Goal: Use online tool/utility: Utilize a website feature to perform a specific function

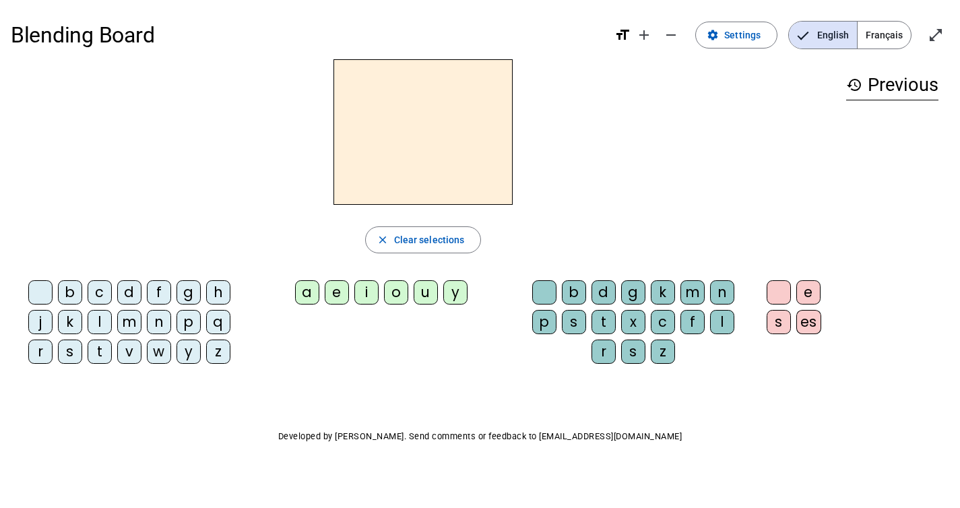
click at [369, 292] on div "i" at bounding box center [367, 292] width 24 height 24
click at [725, 324] on div "l" at bounding box center [722, 322] width 24 height 24
click at [125, 321] on div "m" at bounding box center [129, 322] width 24 height 24
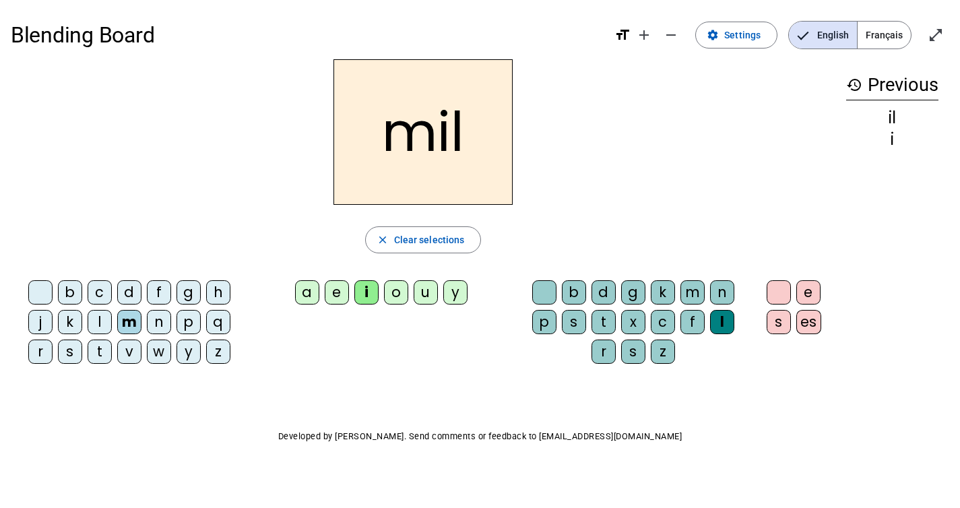
click at [300, 289] on div "a" at bounding box center [307, 292] width 24 height 24
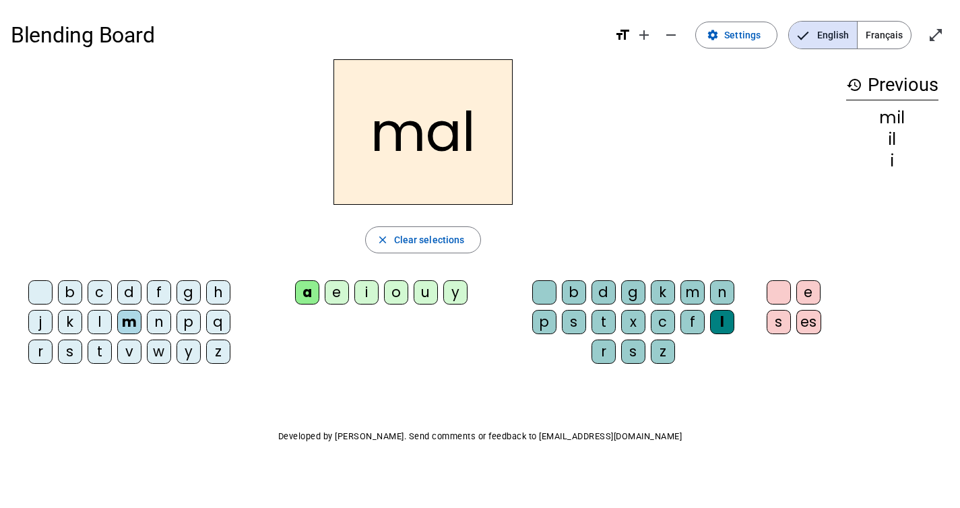
click at [728, 320] on div "l" at bounding box center [722, 322] width 24 height 24
click at [541, 289] on div at bounding box center [544, 292] width 24 height 24
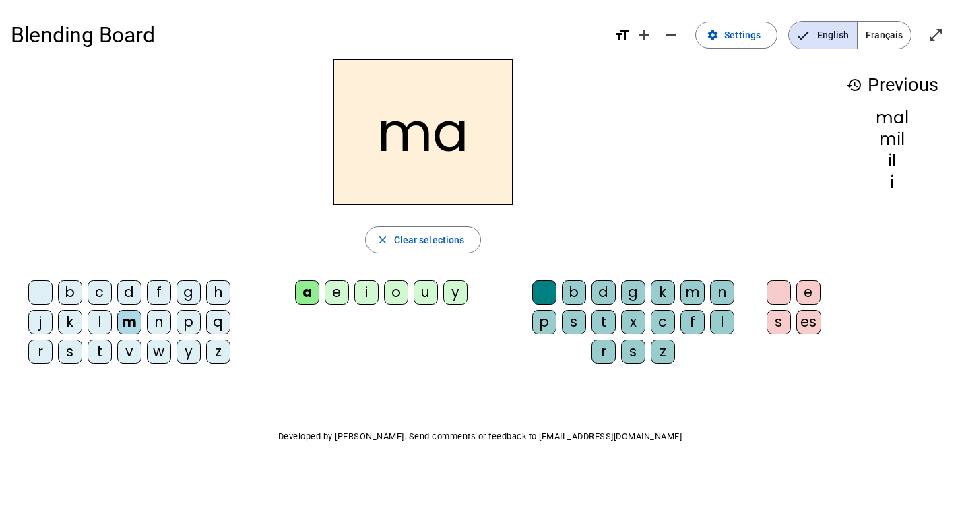
click at [100, 309] on letter-bubble "c" at bounding box center [103, 295] width 30 height 30
click at [102, 319] on div "l" at bounding box center [100, 322] width 24 height 24
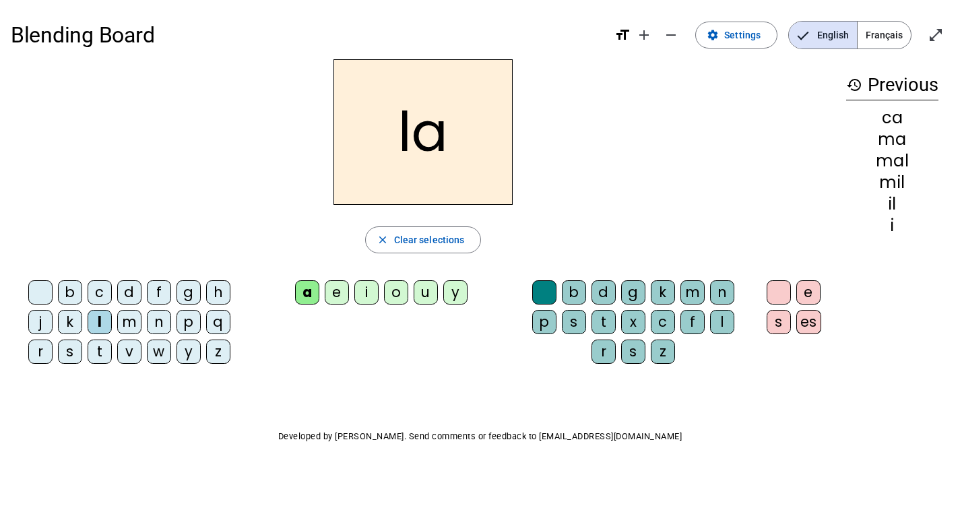
click at [422, 297] on div "u" at bounding box center [426, 292] width 24 height 24
click at [130, 286] on div "d" at bounding box center [129, 292] width 24 height 24
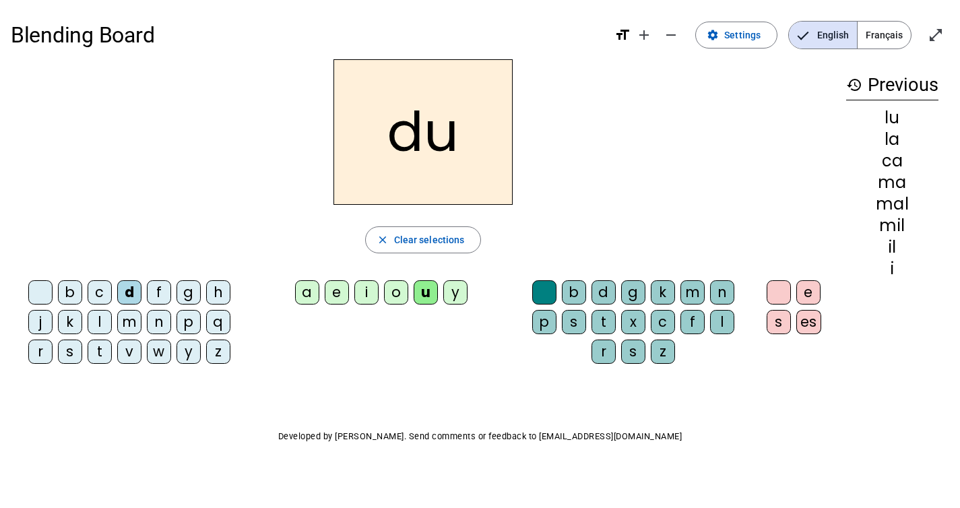
click at [99, 355] on div "t" at bounding box center [100, 352] width 24 height 24
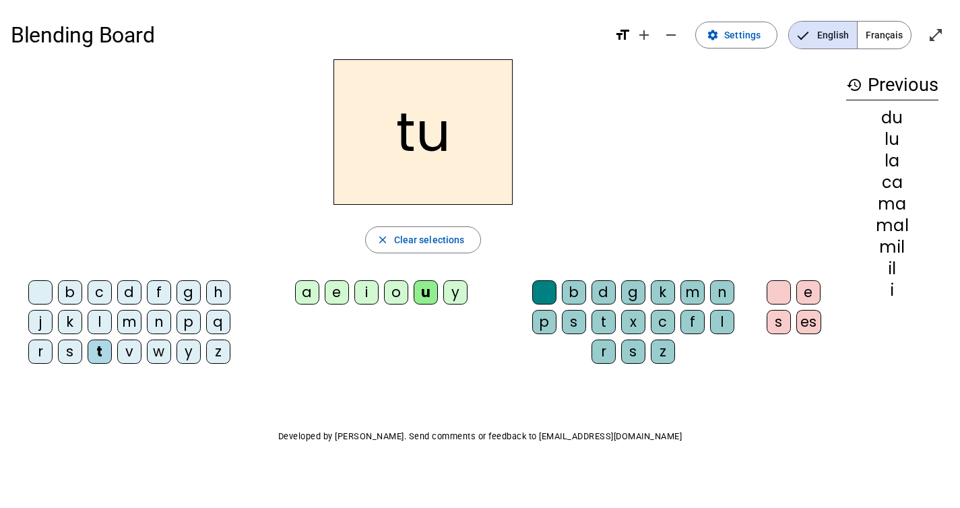
click at [342, 290] on div "e" at bounding box center [337, 292] width 24 height 24
click at [129, 293] on div "d" at bounding box center [129, 292] width 24 height 24
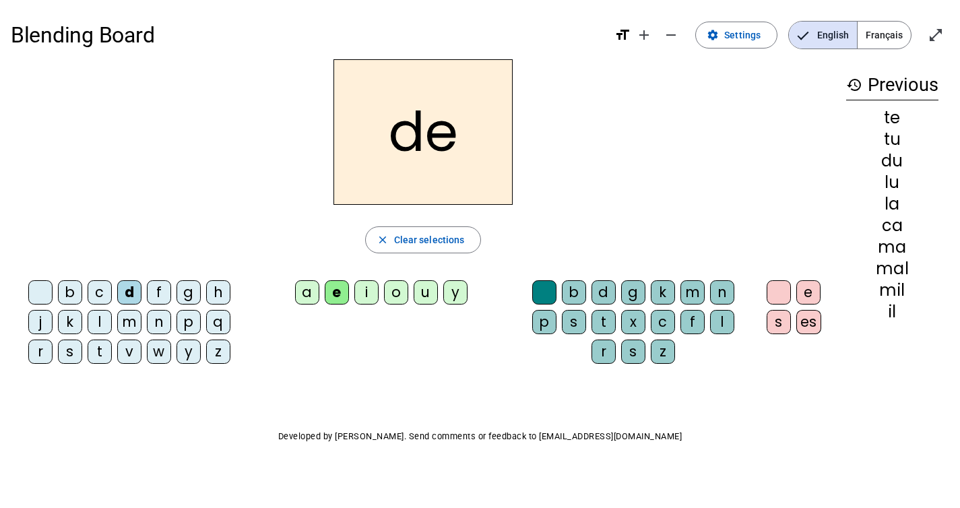
click at [39, 328] on div "j" at bounding box center [40, 322] width 24 height 24
